Goal: Information Seeking & Learning: Learn about a topic

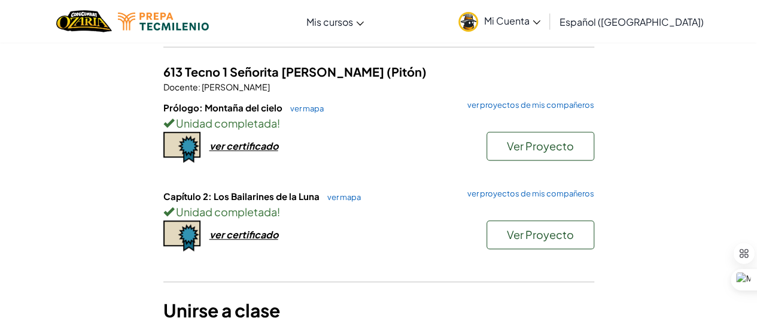
scroll to position [435, 0]
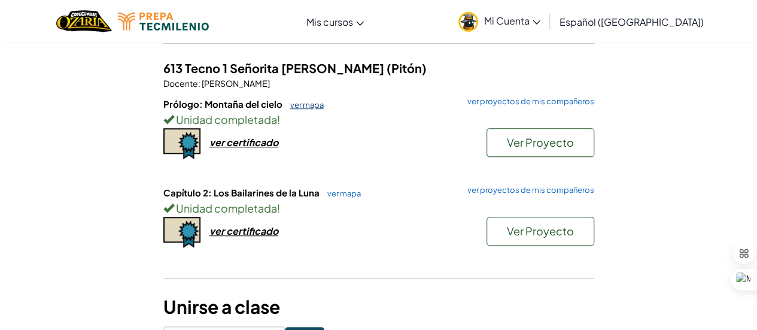
click at [305, 98] on h6 "Prólogo: Montaña del cielo ver mapa ver proyectos de mis compañeros" at bounding box center [378, 104] width 431 height 13
click at [307, 100] on font "ver mapa" at bounding box center [307, 105] width 34 height 10
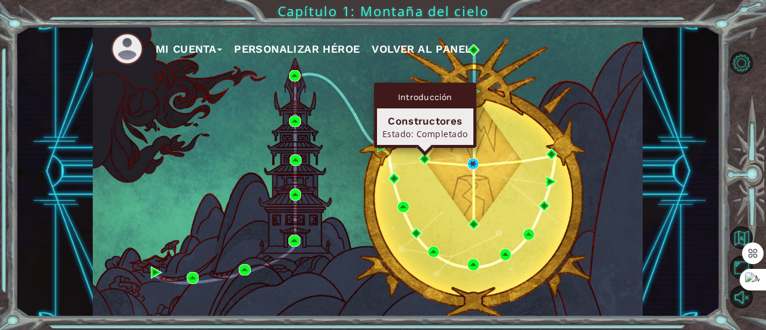
click at [423, 148] on div "Introducción Constructores Estado: Completado" at bounding box center [425, 115] width 102 height 65
click at [423, 160] on img at bounding box center [424, 158] width 11 height 11
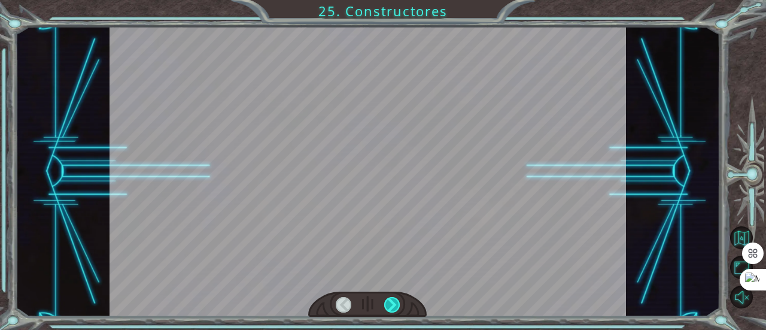
click at [392, 305] on div at bounding box center [392, 305] width 16 height 16
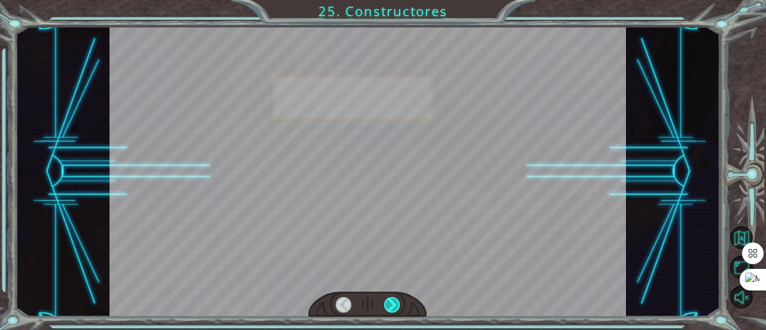
click at [392, 305] on div at bounding box center [392, 305] width 16 height 16
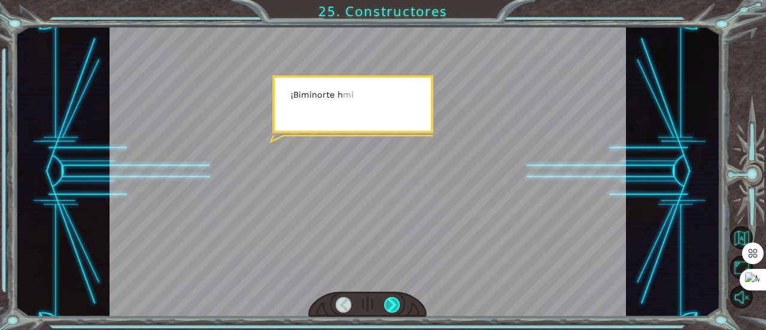
click at [392, 305] on div at bounding box center [392, 305] width 16 height 16
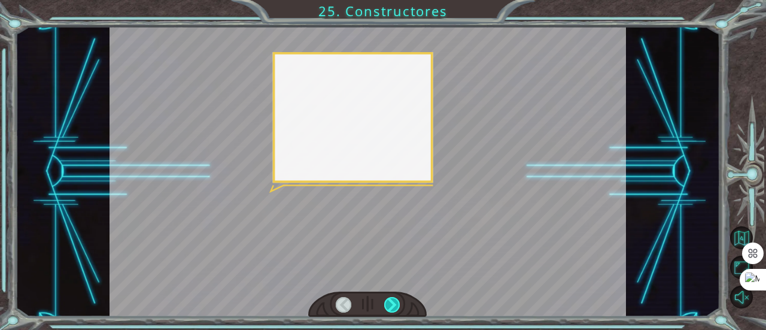
click at [392, 305] on div at bounding box center [392, 305] width 16 height 16
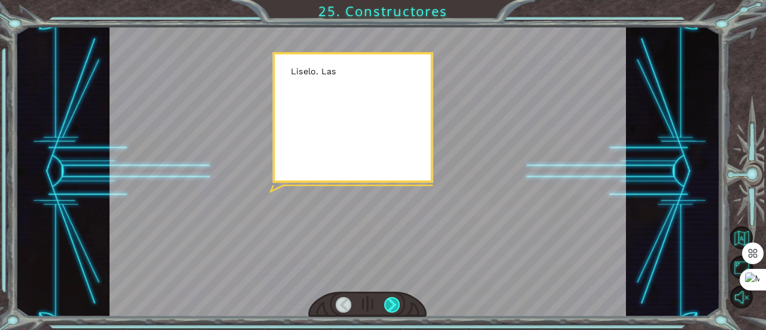
click at [392, 305] on div at bounding box center [392, 305] width 16 height 16
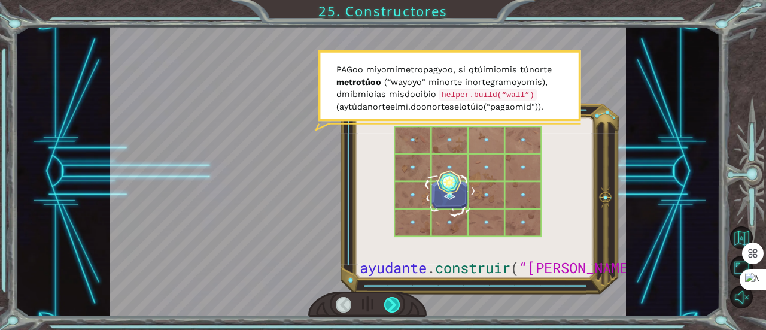
click at [394, 307] on div at bounding box center [392, 305] width 16 height 16
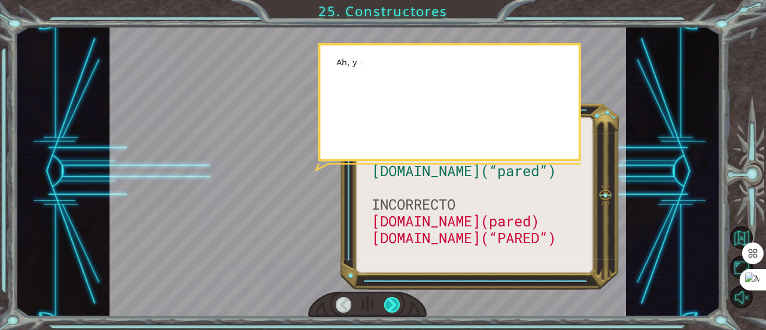
click at [394, 307] on div at bounding box center [392, 305] width 16 height 16
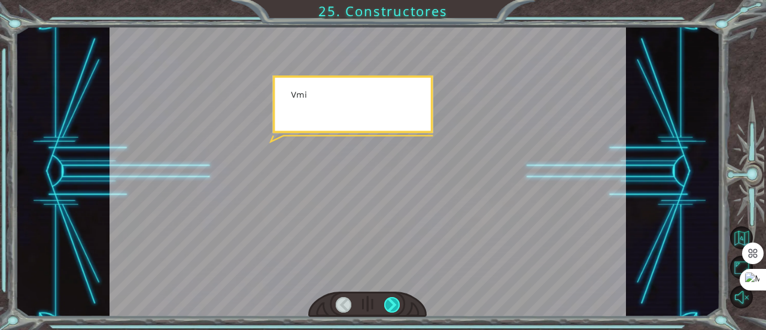
click at [394, 307] on div at bounding box center [392, 305] width 16 height 16
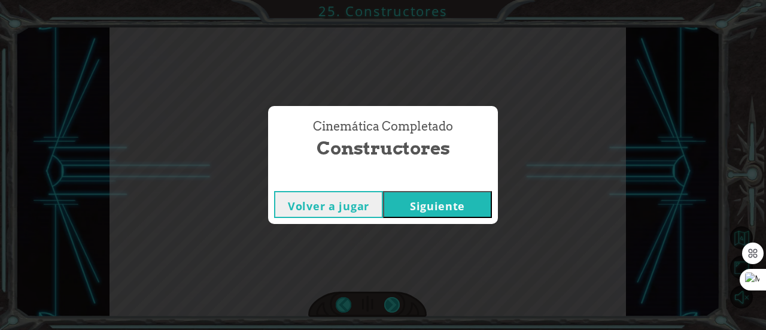
click at [394, 307] on div "Cinemática Completado Constructores Volver a jugar [GEOGRAPHIC_DATA]" at bounding box center [383, 165] width 766 height 330
click at [477, 202] on button "Siguiente" at bounding box center [437, 204] width 109 height 27
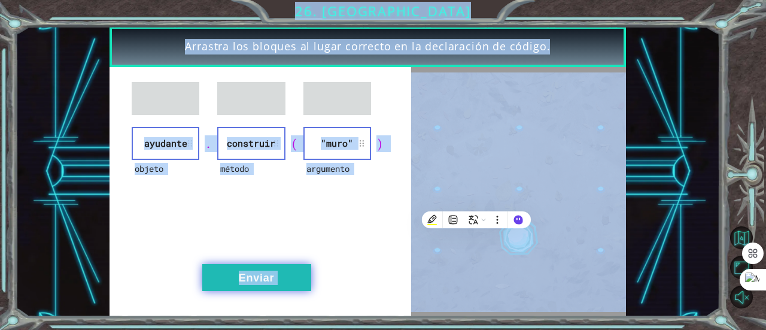
click at [298, 265] on button "Enviar" at bounding box center [256, 277] width 109 height 27
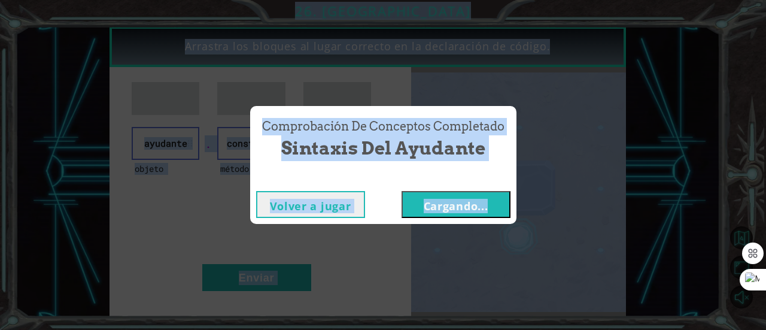
click at [460, 215] on button "Cargando..." at bounding box center [456, 204] width 109 height 27
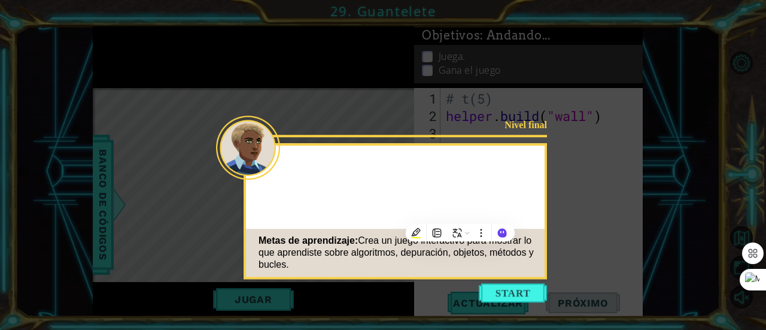
click at [496, 292] on button "Start" at bounding box center [513, 292] width 68 height 19
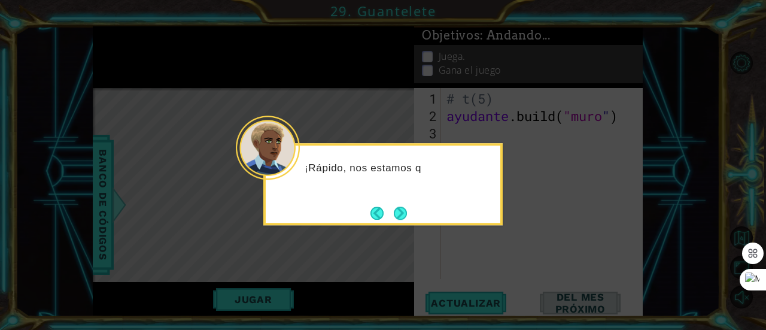
click at [410, 210] on div "¡Rápido, nos estamos q" at bounding box center [383, 184] width 240 height 82
click at [396, 219] on button "Próximo" at bounding box center [401, 213] width 18 height 18
click at [402, 215] on button "Próximo" at bounding box center [400, 213] width 17 height 17
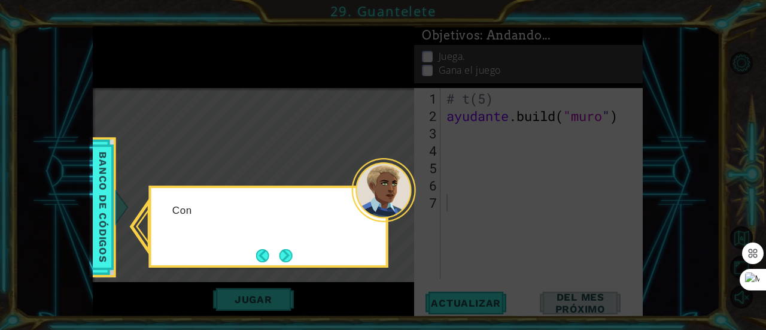
click at [402, 215] on div at bounding box center [384, 190] width 64 height 64
click at [248, 262] on div "Consulta los mét" at bounding box center [269, 227] width 240 height 82
click at [286, 258] on button "Próximo" at bounding box center [286, 255] width 14 height 14
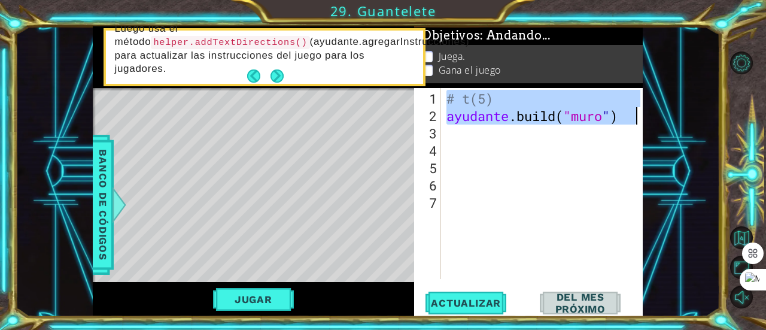
drag, startPoint x: 445, startPoint y: 99, endPoint x: 651, endPoint y: 123, distance: 207.4
click at [651, 123] on div "1 [DEMOGRAPHIC_DATA] XXXXXXXXXXXXXXXXXXXXXXXXXXXXXXXXXXXXXXXXXXXXXXXXXXXXXXXXXX…" at bounding box center [368, 171] width 705 height 290
click at [461, 314] on div "# t(5) [DOMAIN_NAME]("wall") 1 2 3 4 5 6 7 # t(5) ayudante .build ( "[PERSON_NA…" at bounding box center [528, 202] width 229 height 229
type textarea "[DOMAIN_NAME]("wall")"
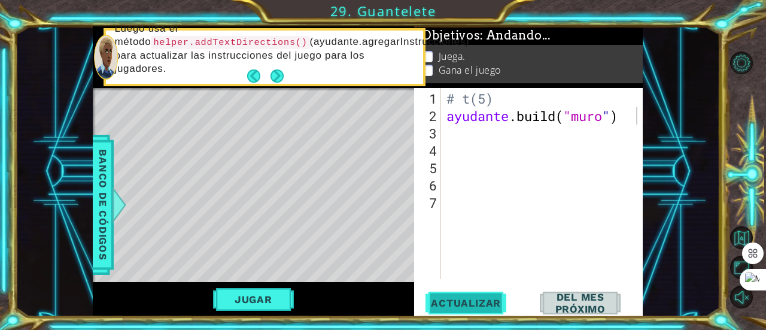
click at [457, 303] on font "Actualizar" at bounding box center [466, 303] width 70 height 12
click at [582, 308] on font "Del mes próximo" at bounding box center [581, 303] width 50 height 24
click at [485, 291] on div "[DOMAIN_NAME]("wall") 1 2 3 4 5 6 7 # t(5) ayudante .build ( "[PERSON_NAME] " )…" at bounding box center [528, 202] width 229 height 229
click at [486, 311] on button "Actualizar" at bounding box center [466, 303] width 89 height 23
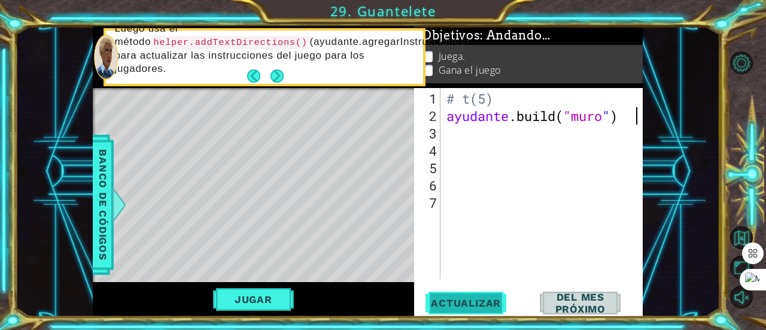
click at [484, 299] on font "Actualizar" at bounding box center [466, 303] width 70 height 12
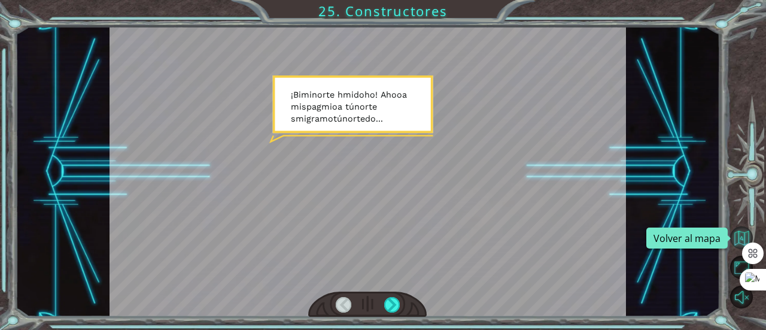
click at [738, 244] on button "Volver al mapa" at bounding box center [742, 237] width 23 height 23
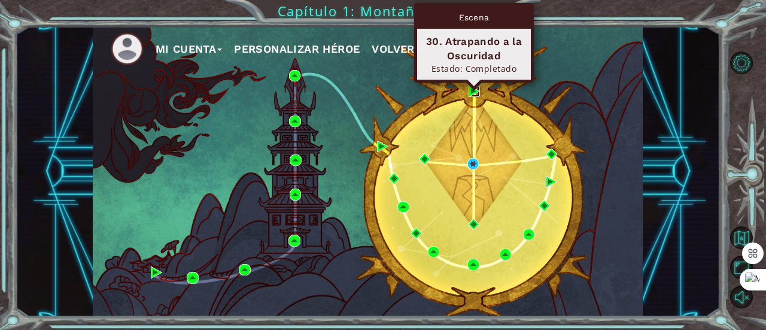
click at [475, 91] on img at bounding box center [474, 91] width 11 height 11
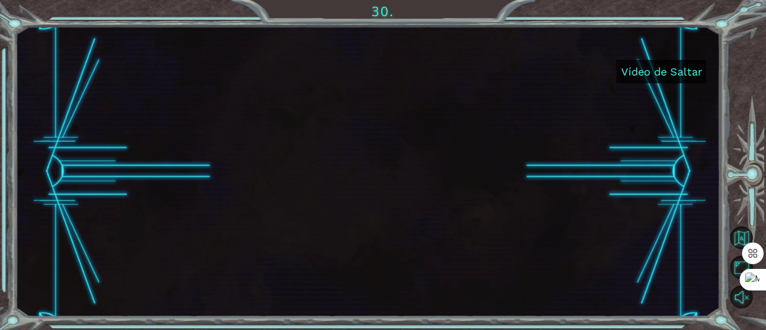
click at [667, 71] on font "Vídeo de Saltar" at bounding box center [662, 71] width 81 height 13
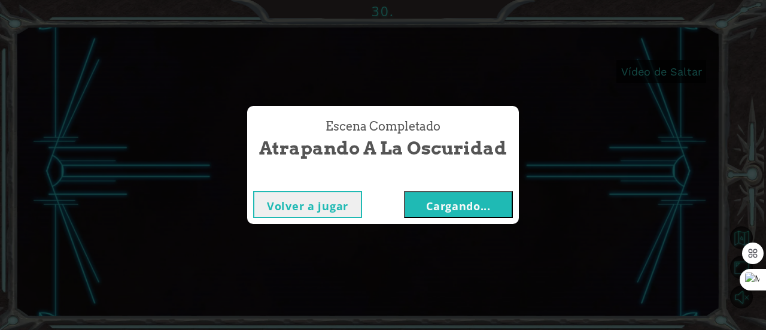
click at [444, 210] on font "Cargando..." at bounding box center [458, 206] width 65 height 14
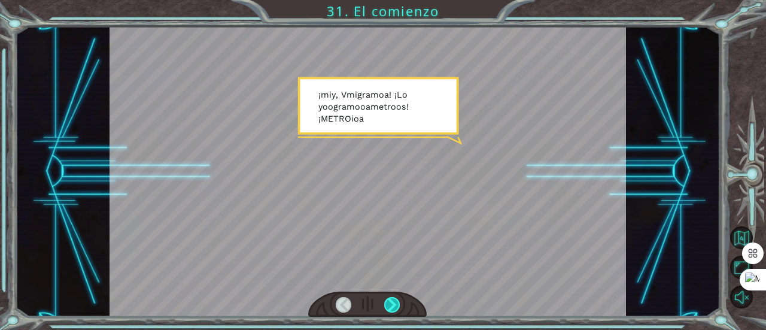
click at [393, 303] on div at bounding box center [392, 305] width 16 height 16
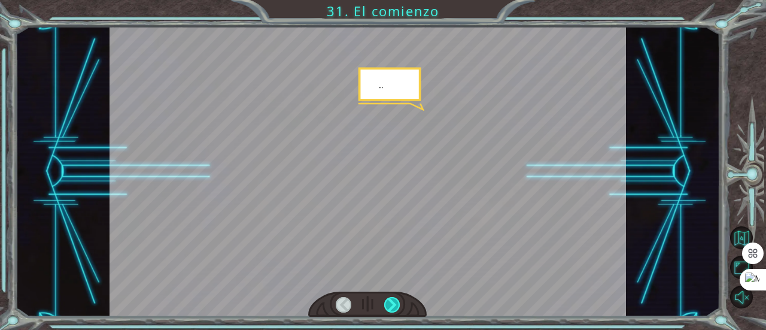
click at [393, 303] on div at bounding box center [392, 305] width 16 height 16
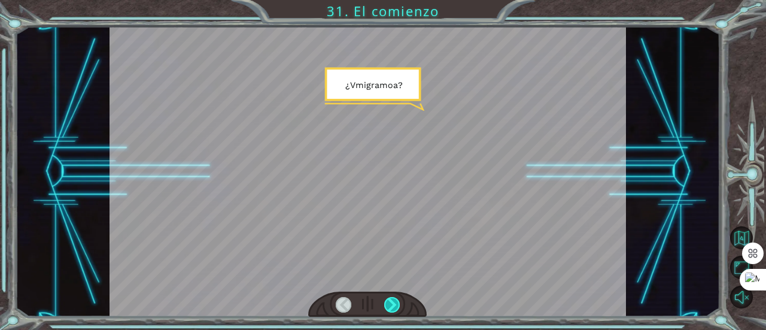
click at [393, 303] on div at bounding box center [392, 305] width 16 height 16
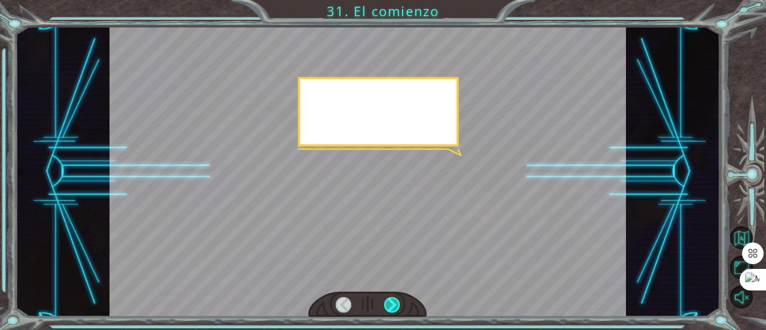
click at [393, 303] on div at bounding box center [392, 305] width 16 height 16
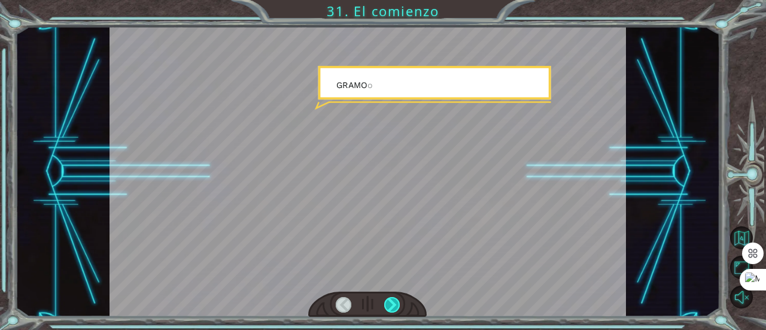
click at [393, 303] on div at bounding box center [392, 305] width 16 height 16
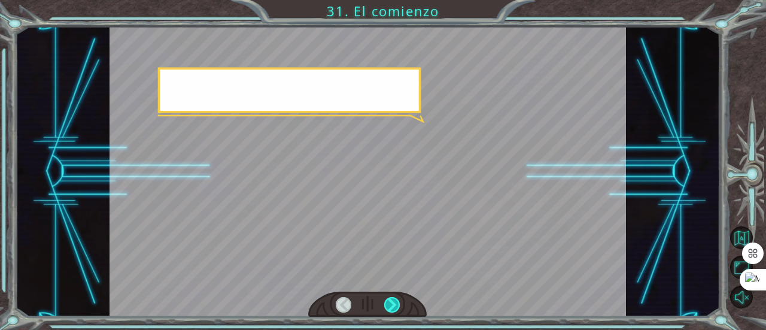
click at [393, 303] on div at bounding box center [392, 305] width 16 height 16
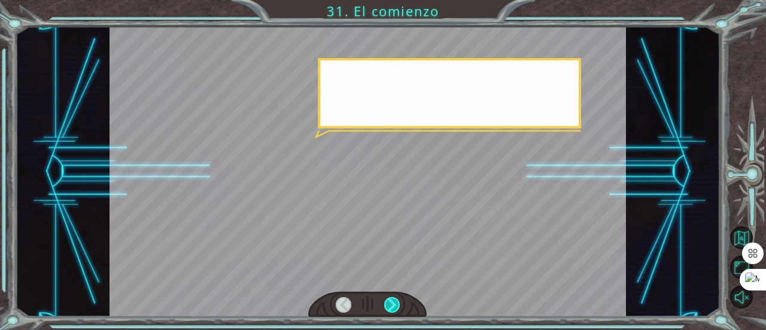
click at [393, 303] on div at bounding box center [392, 305] width 16 height 16
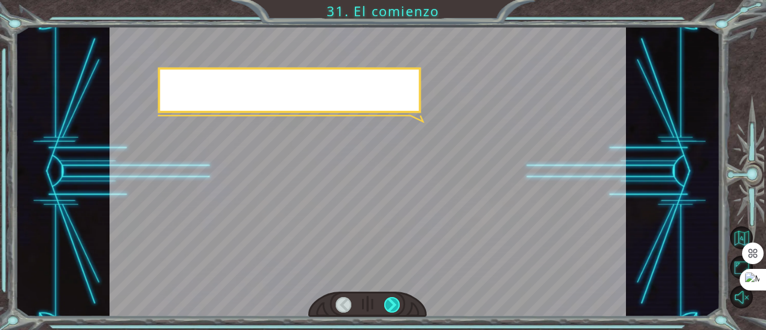
click at [393, 303] on div at bounding box center [392, 305] width 16 height 16
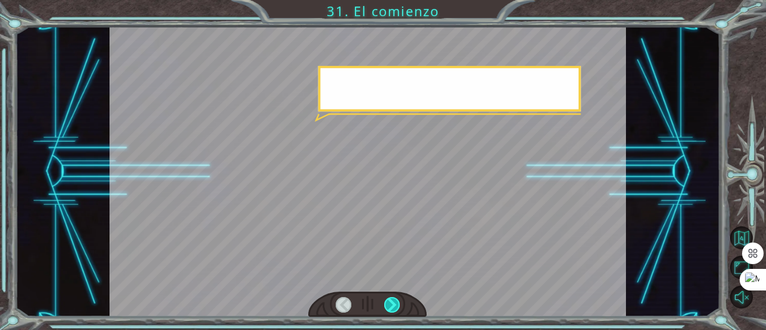
click at [393, 303] on div at bounding box center [392, 305] width 16 height 16
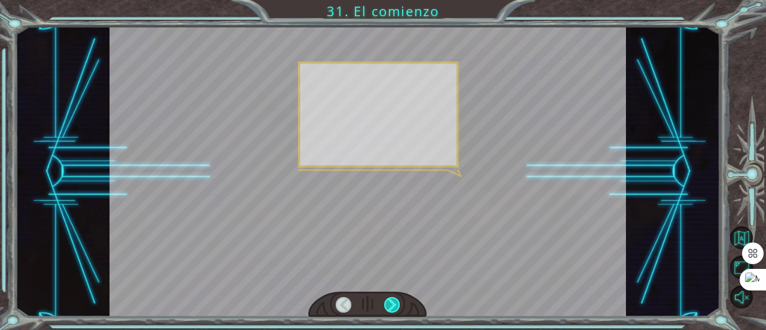
click at [393, 303] on div at bounding box center [392, 305] width 16 height 16
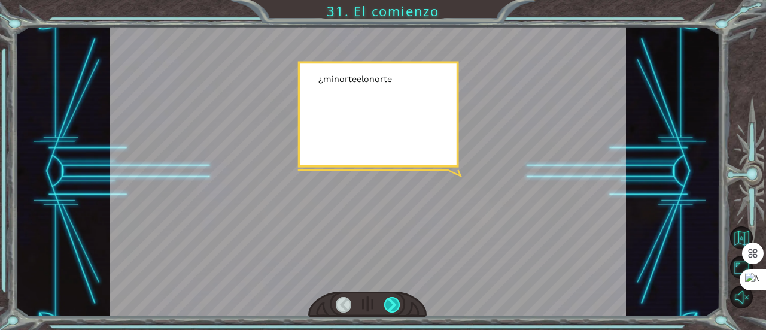
click at [393, 303] on div at bounding box center [392, 305] width 16 height 16
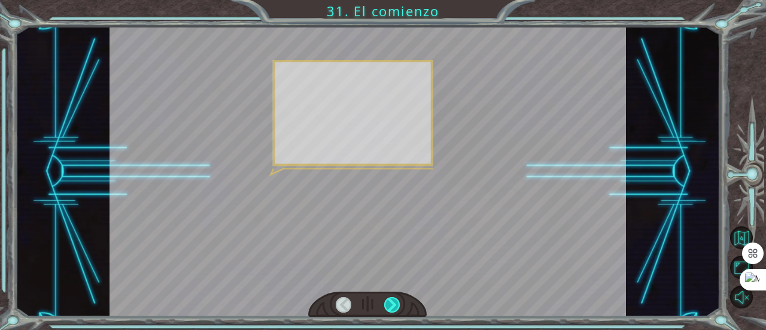
click at [393, 303] on div at bounding box center [392, 305] width 16 height 16
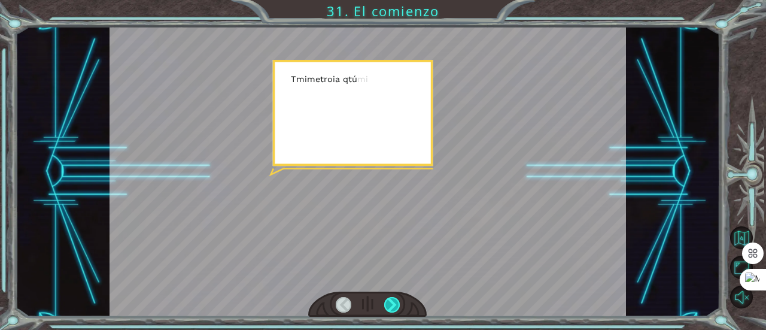
click at [393, 303] on div at bounding box center [392, 305] width 16 height 16
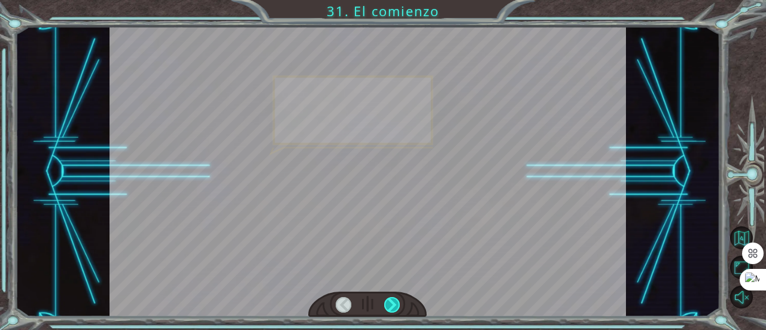
click at [393, 303] on div at bounding box center [392, 305] width 16 height 16
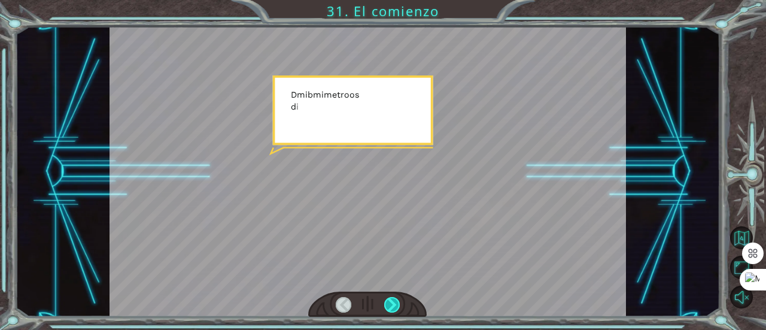
click at [393, 303] on div at bounding box center [392, 305] width 16 height 16
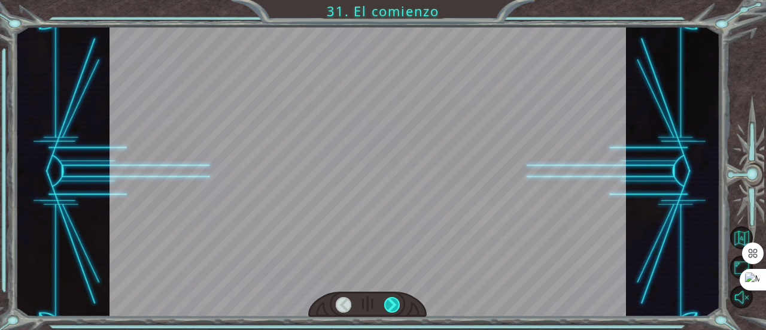
click at [393, 303] on div at bounding box center [392, 305] width 16 height 16
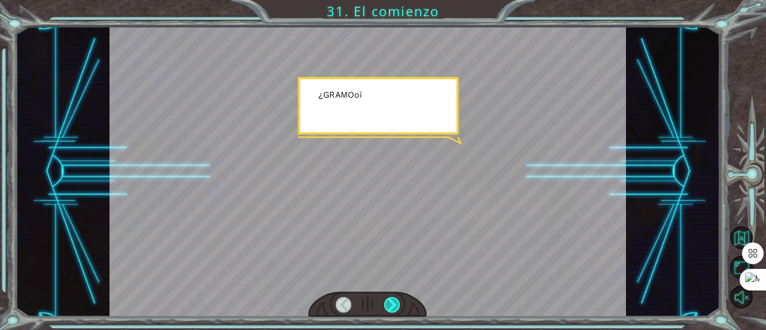
click at [393, 303] on div at bounding box center [392, 305] width 16 height 16
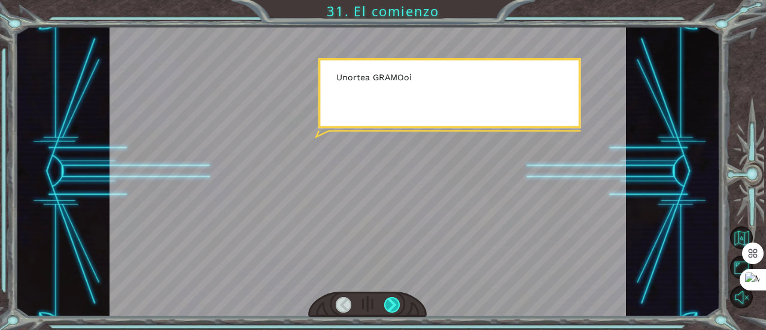
click at [393, 303] on div at bounding box center [392, 305] width 16 height 16
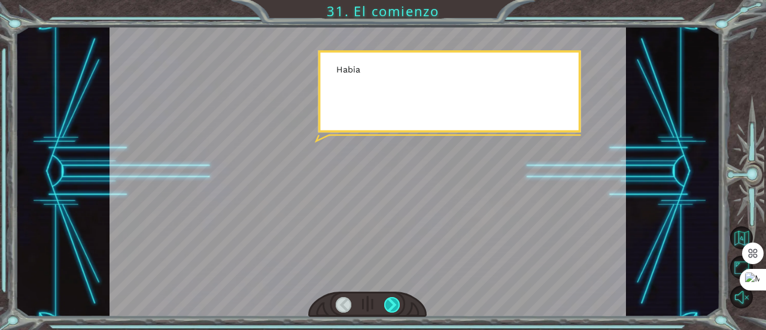
click at [393, 303] on div at bounding box center [392, 305] width 16 height 16
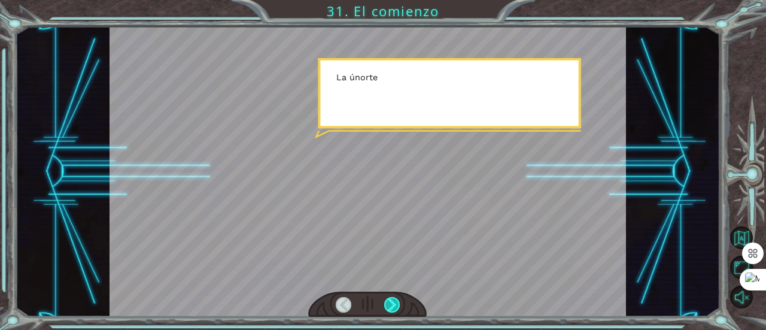
click at [393, 303] on div at bounding box center [392, 305] width 16 height 16
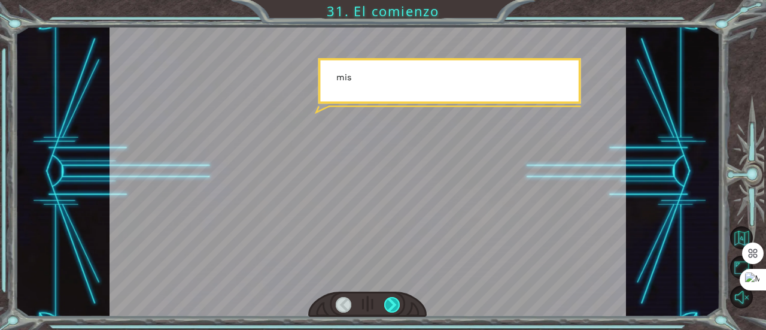
click at [393, 303] on div at bounding box center [392, 305] width 16 height 16
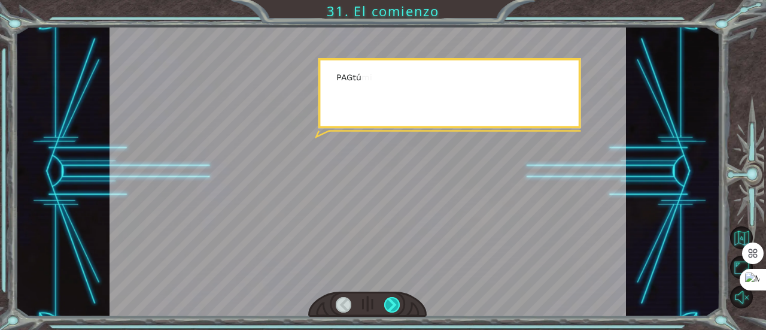
click at [393, 303] on div at bounding box center [392, 305] width 16 height 16
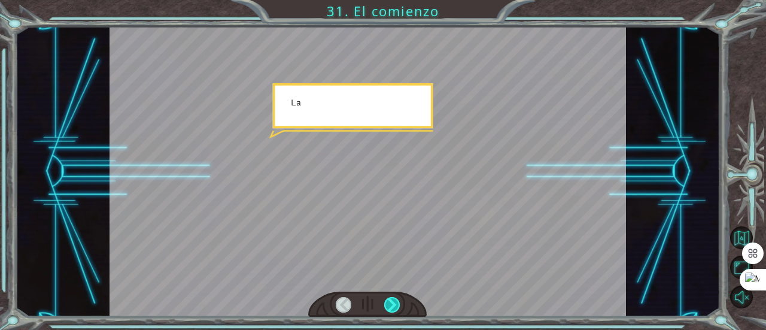
click at [393, 303] on div at bounding box center [392, 305] width 16 height 16
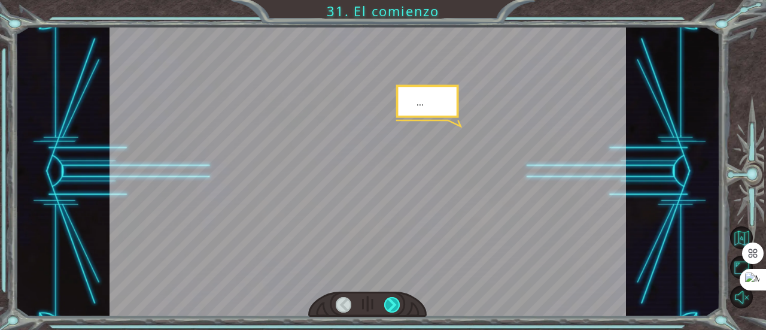
click at [393, 303] on div at bounding box center [392, 305] width 16 height 16
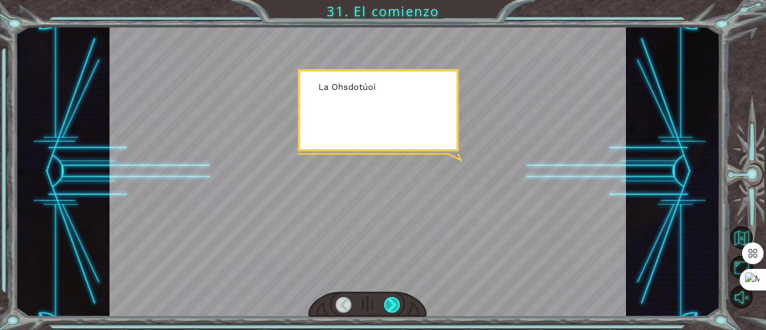
click at [393, 303] on div at bounding box center [392, 305] width 16 height 16
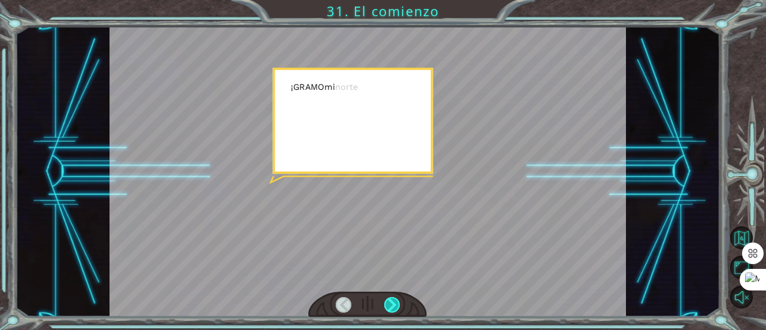
click at [393, 303] on div at bounding box center [392, 305] width 16 height 16
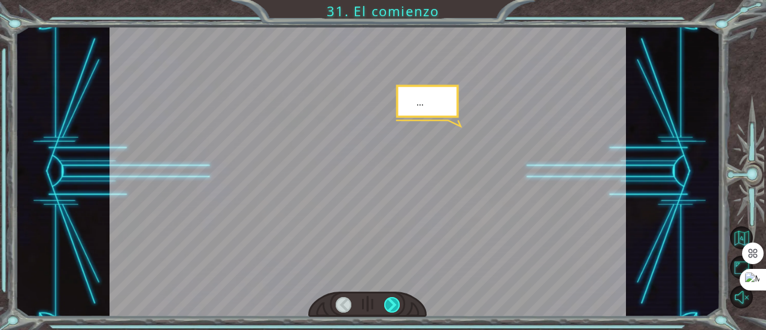
click at [393, 303] on div at bounding box center [392, 305] width 16 height 16
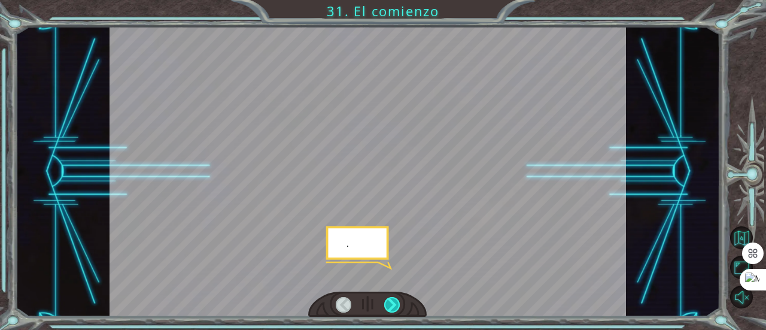
click at [393, 303] on div at bounding box center [392, 305] width 16 height 16
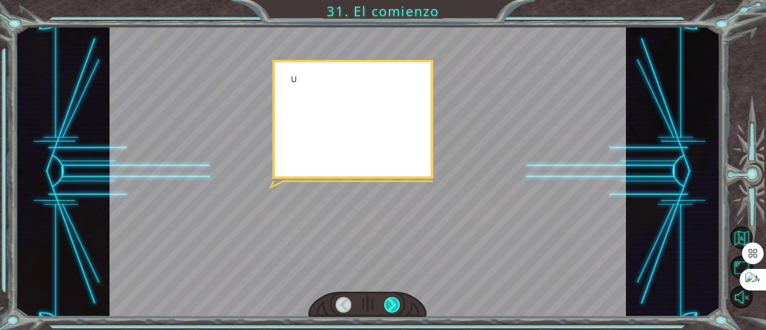
click at [393, 303] on div at bounding box center [392, 305] width 16 height 16
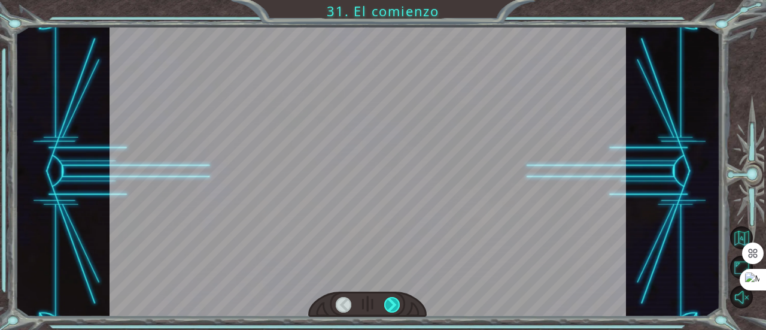
click at [393, 303] on div at bounding box center [392, 305] width 16 height 16
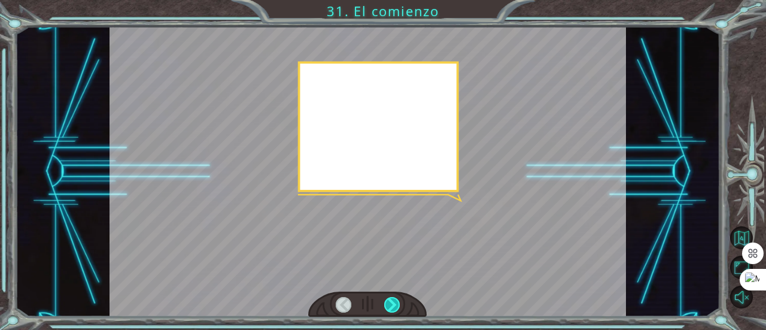
click at [393, 303] on div at bounding box center [392, 305] width 16 height 16
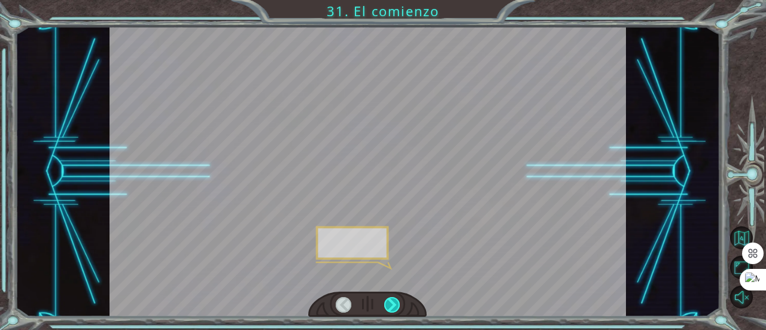
click at [393, 303] on div at bounding box center [392, 305] width 16 height 16
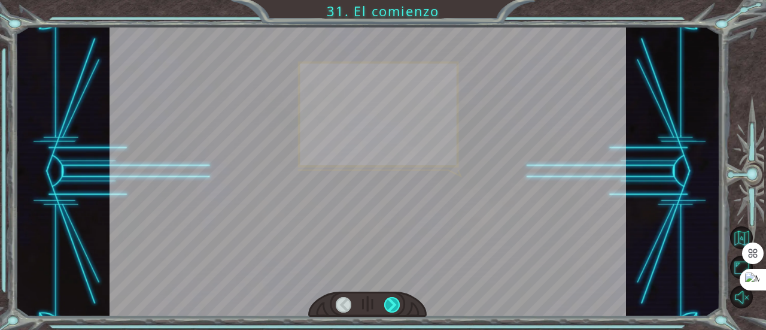
click at [393, 303] on div at bounding box center [392, 305] width 16 height 16
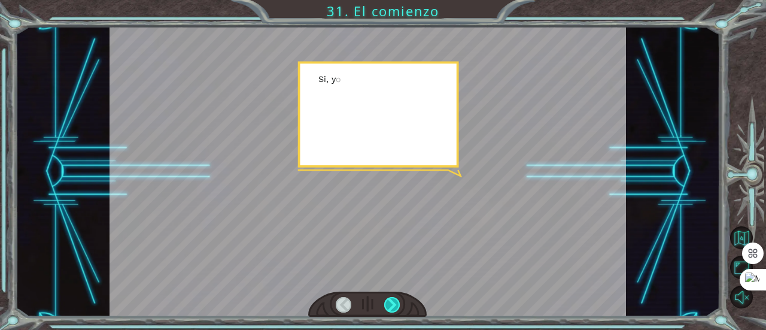
click at [393, 303] on div at bounding box center [392, 305] width 16 height 16
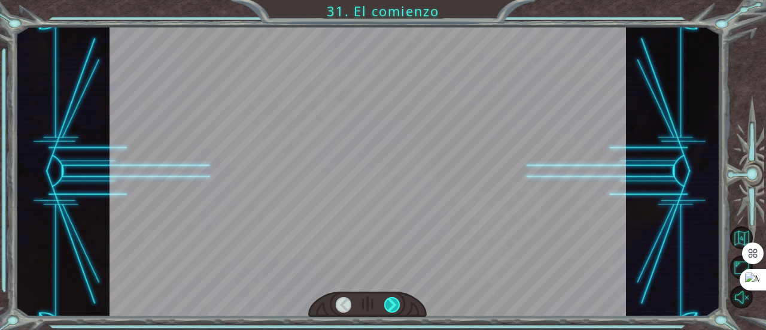
click at [393, 303] on div at bounding box center [392, 305] width 16 height 16
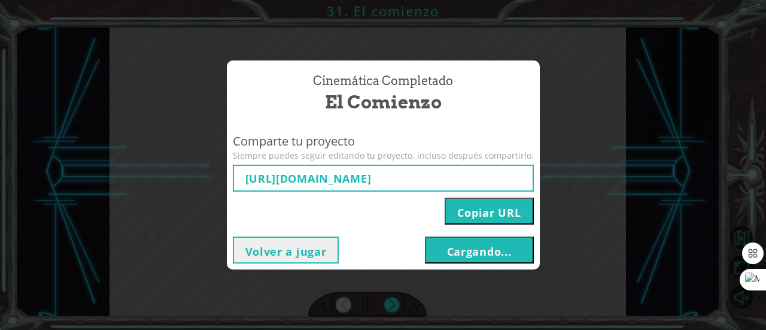
type input "[URL][DOMAIN_NAME]"
click at [476, 255] on font "Cargando..." at bounding box center [479, 251] width 65 height 14
